Goal: Task Accomplishment & Management: Check status

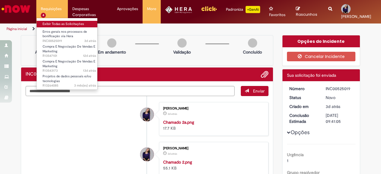
click at [58, 23] on link "Exibir Todas as Solicitações" at bounding box center [70, 24] width 66 height 7
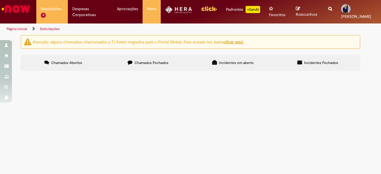
scroll to position [34, 0]
